Goal: Transaction & Acquisition: Purchase product/service

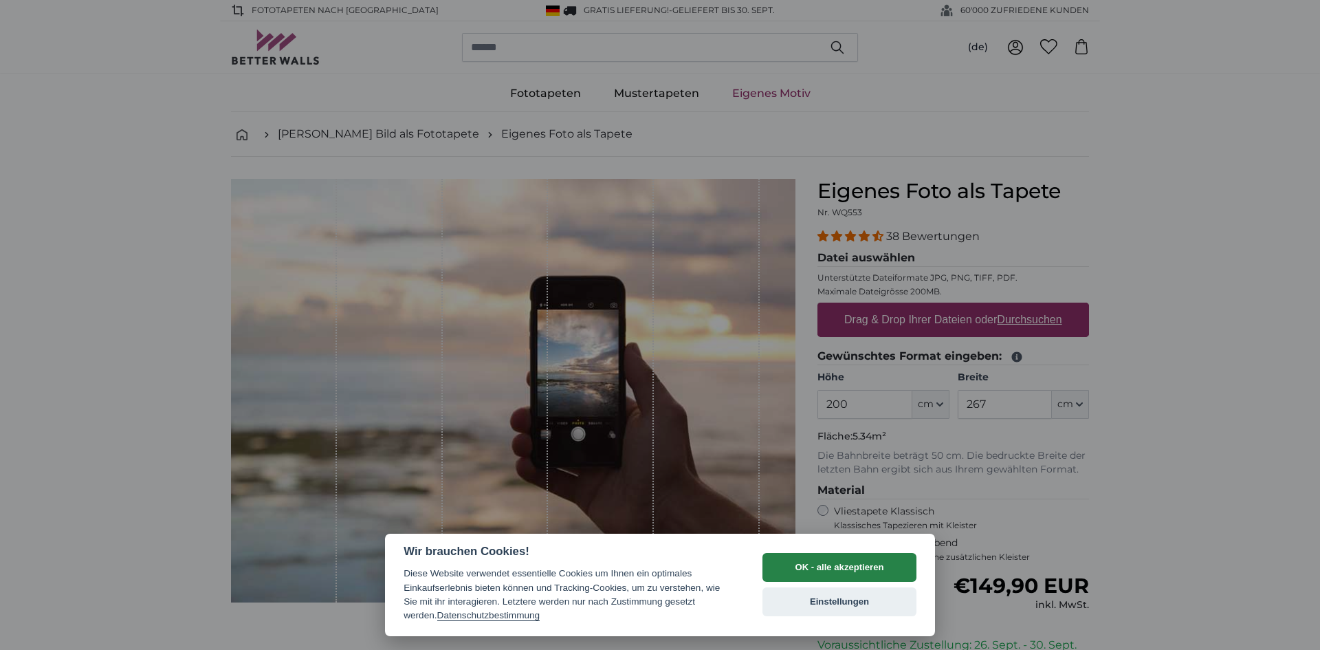
click at [800, 564] on button "OK - alle akzeptieren" at bounding box center [839, 567] width 154 height 29
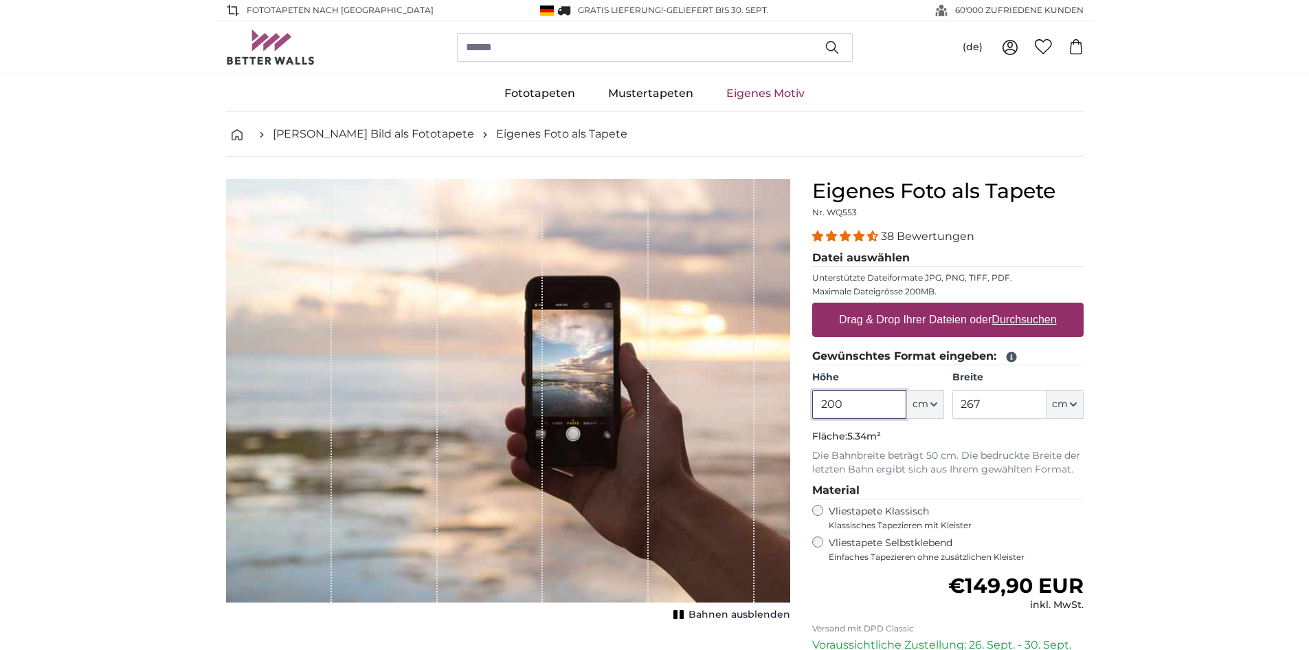
drag, startPoint x: 875, startPoint y: 396, endPoint x: 598, endPoint y: 401, distance: 277.1
click at [586, 401] on product-detail "Abbrechen Bild zuschneiden Bahnen ausblenden Eigenes Foto als Tapete Nr. WQ553 …" at bounding box center [655, 477] width 880 height 641
type input "460"
drag, startPoint x: 985, startPoint y: 404, endPoint x: 807, endPoint y: 401, distance: 178.1
click at [807, 401] on div "Eigenes Foto als Tapete Nr. WQ553 38 Bewertungen Datei auswählen Unterstützte D…" at bounding box center [947, 488] width 293 height 619
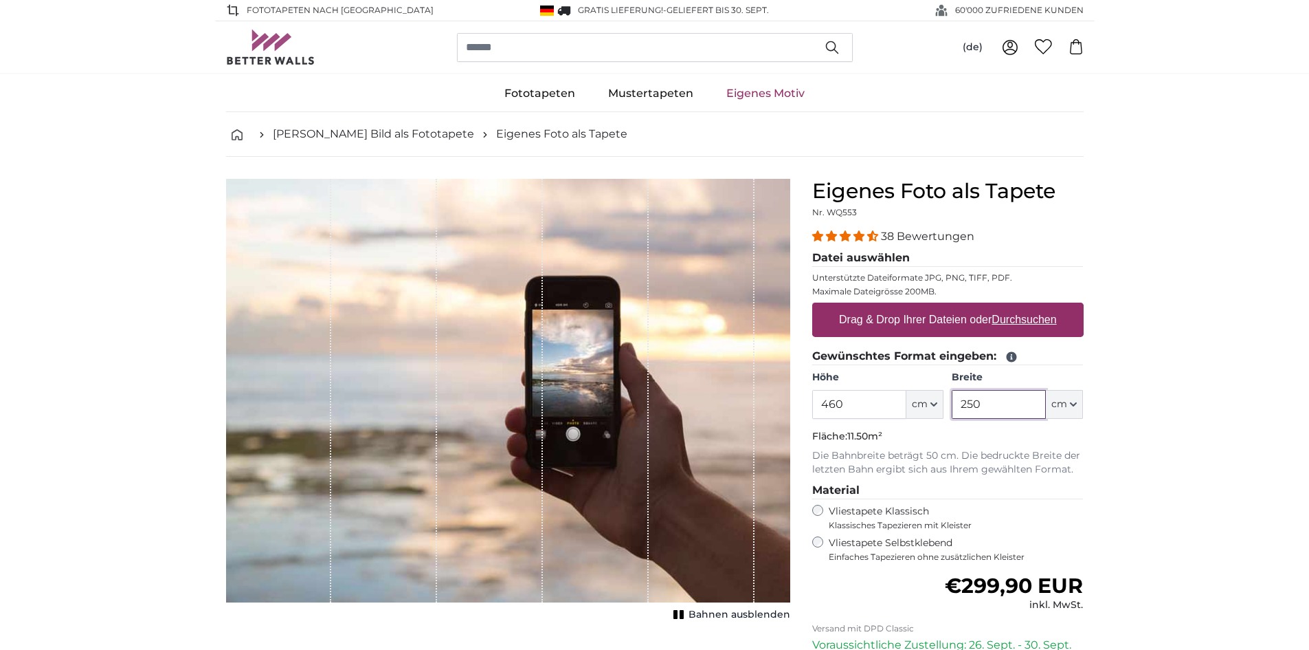
type input "250"
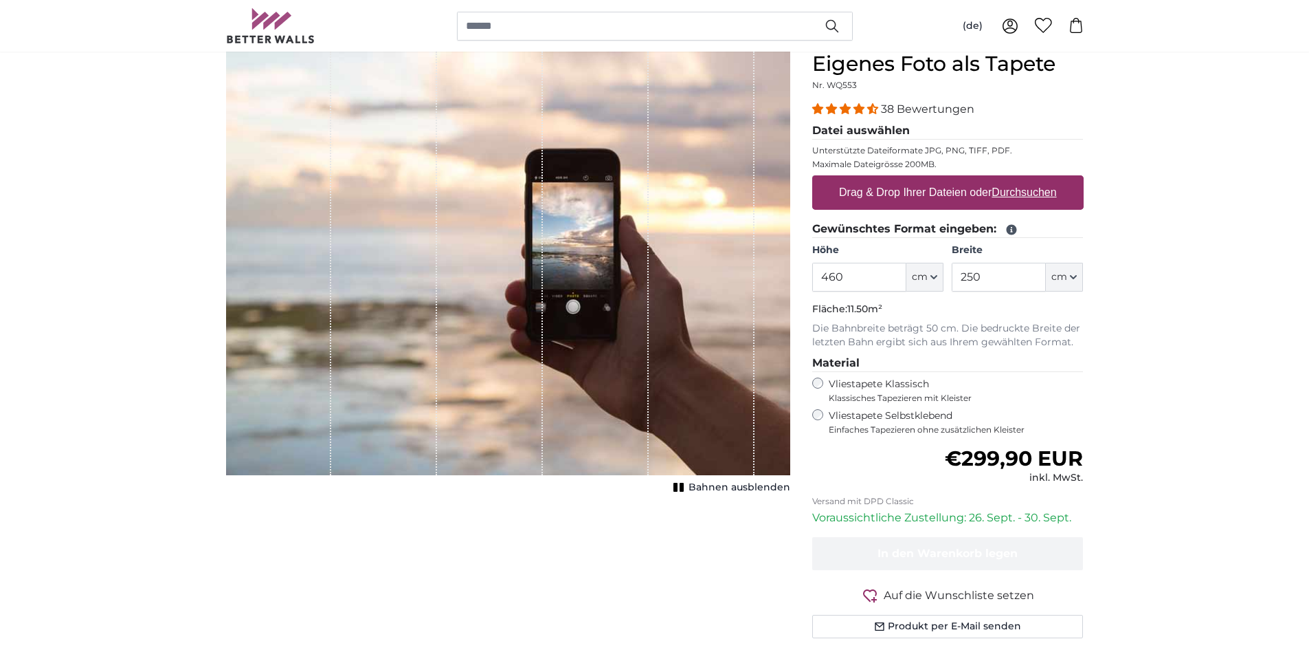
scroll to position [137, 0]
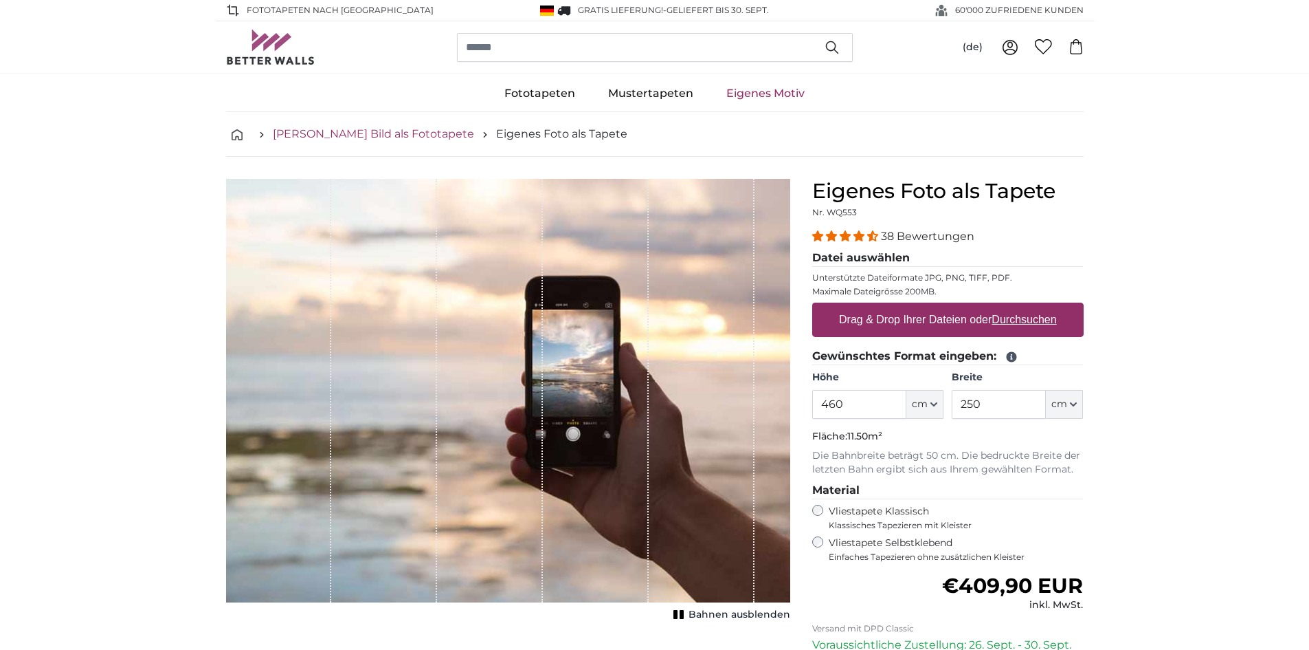
click at [321, 133] on link "[PERSON_NAME] Bild als Fototapete" at bounding box center [373, 134] width 201 height 16
